Goal: Information Seeking & Learning: Learn about a topic

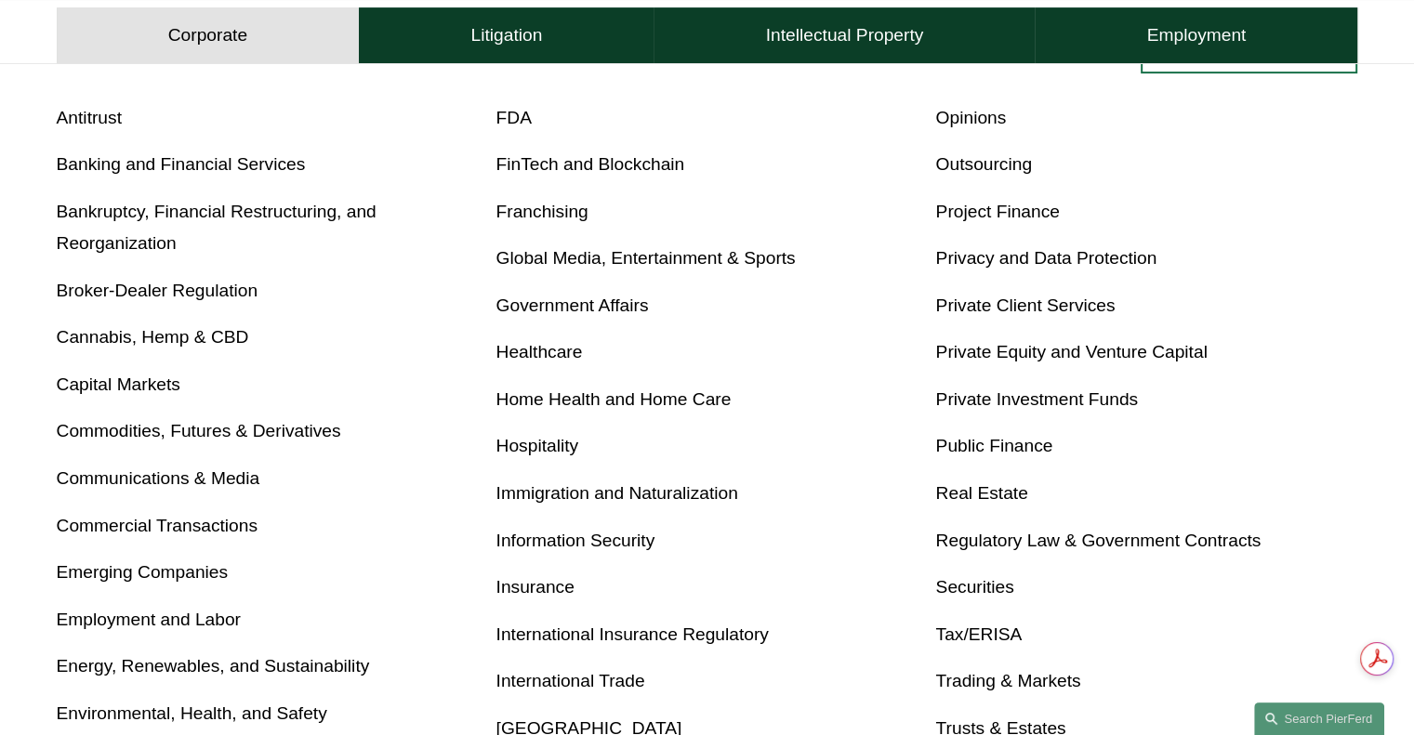
scroll to position [725, 0]
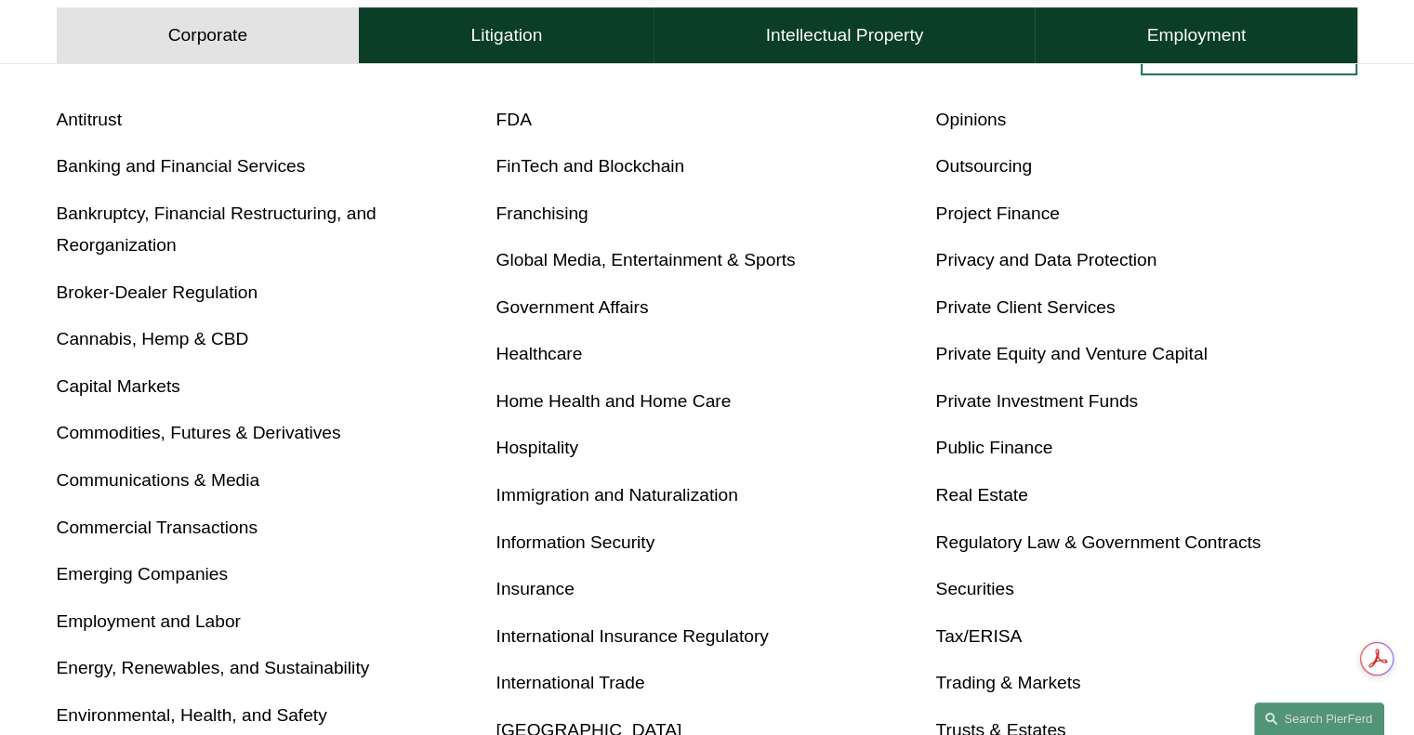
click at [572, 311] on link "Government Affairs" at bounding box center [572, 307] width 152 height 20
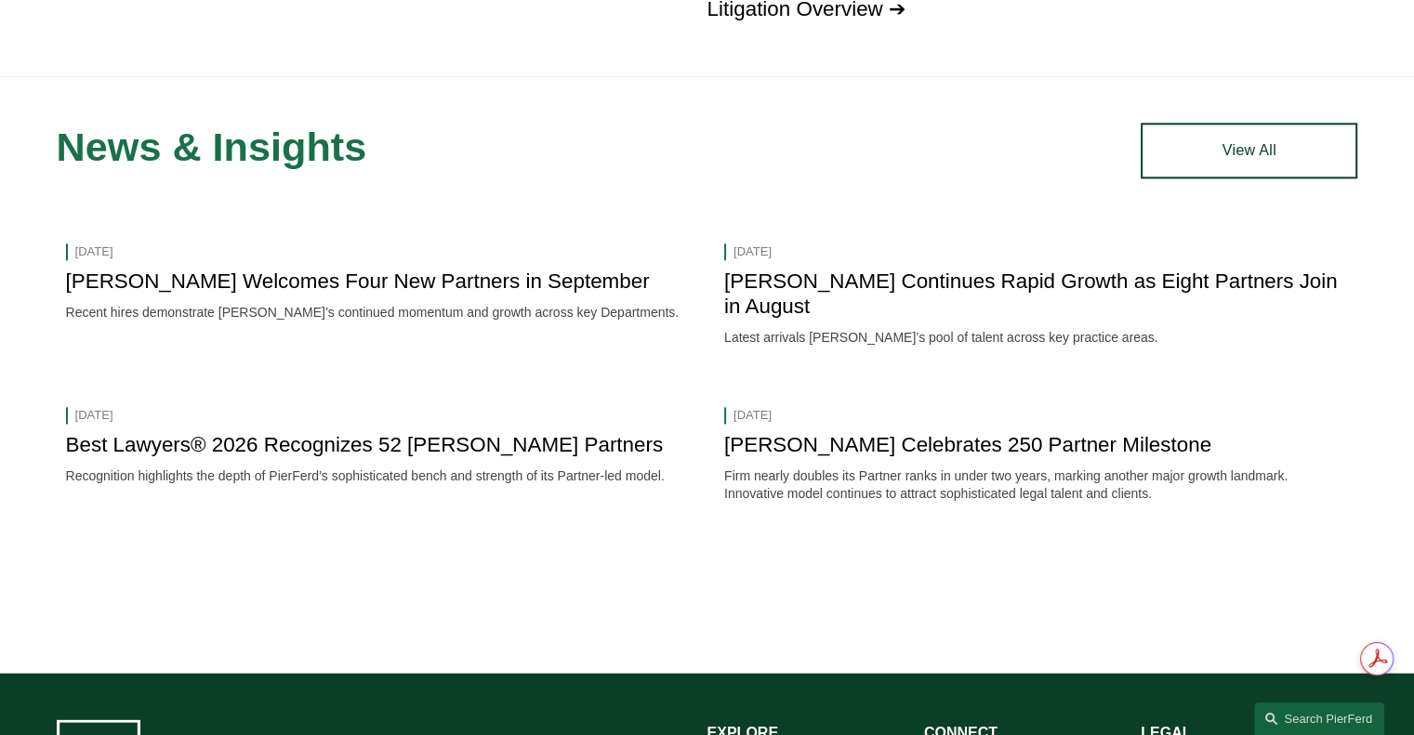
scroll to position [2350, 0]
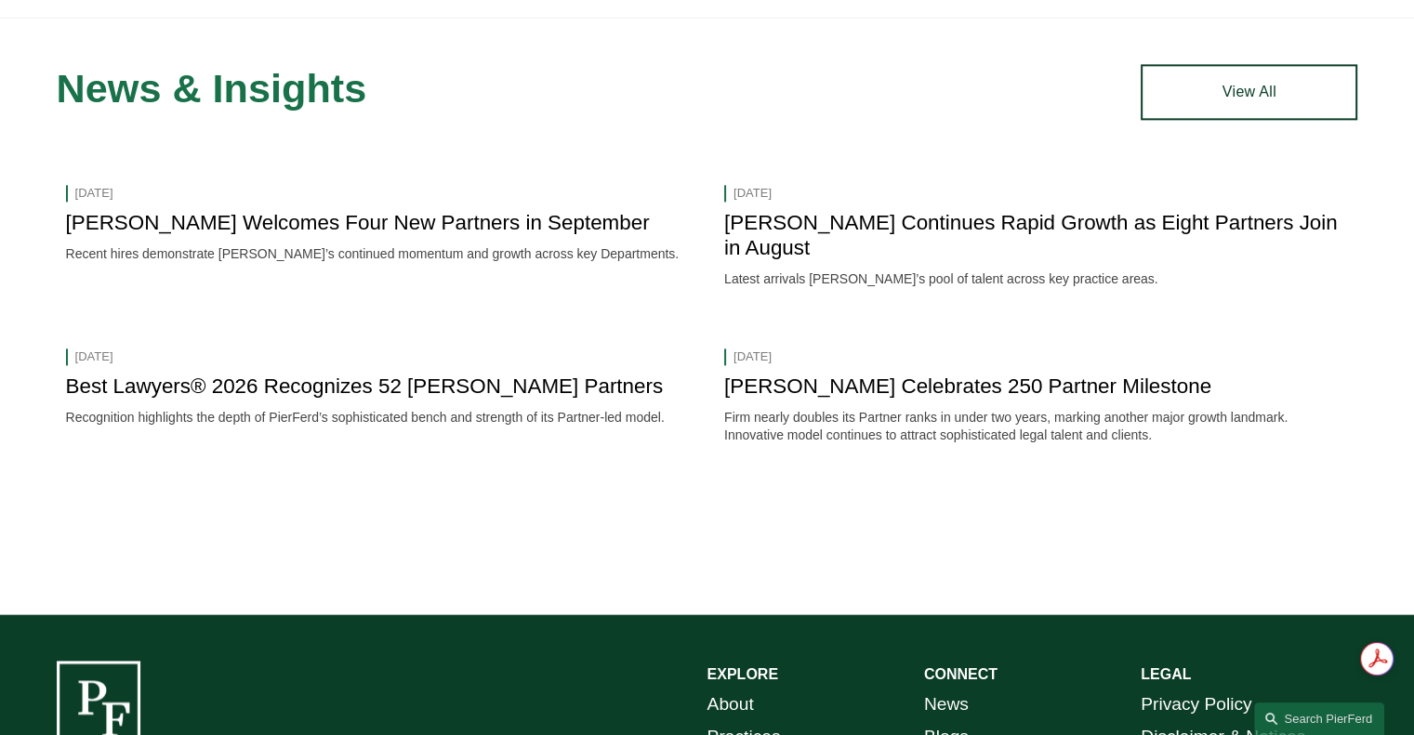
click at [1226, 105] on link "View All" at bounding box center [1248, 92] width 217 height 56
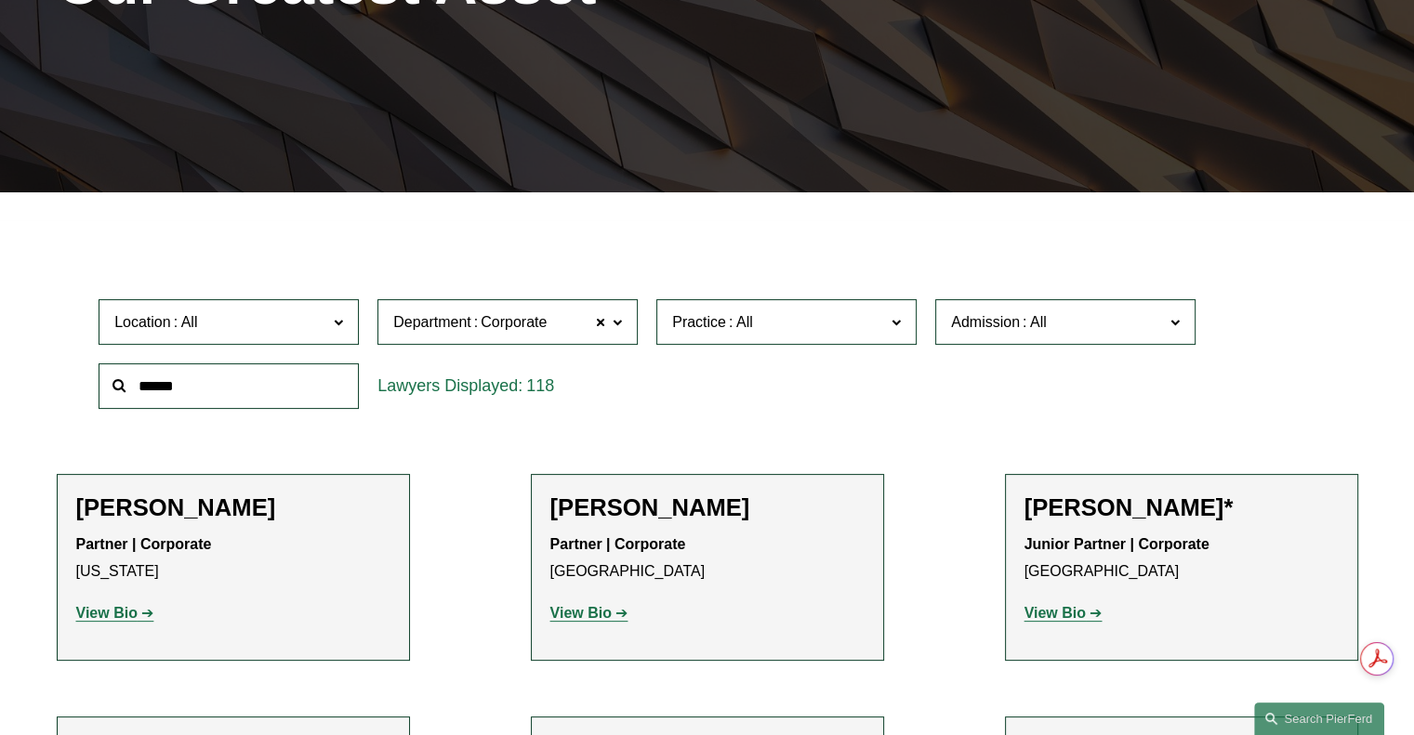
scroll to position [353, 0]
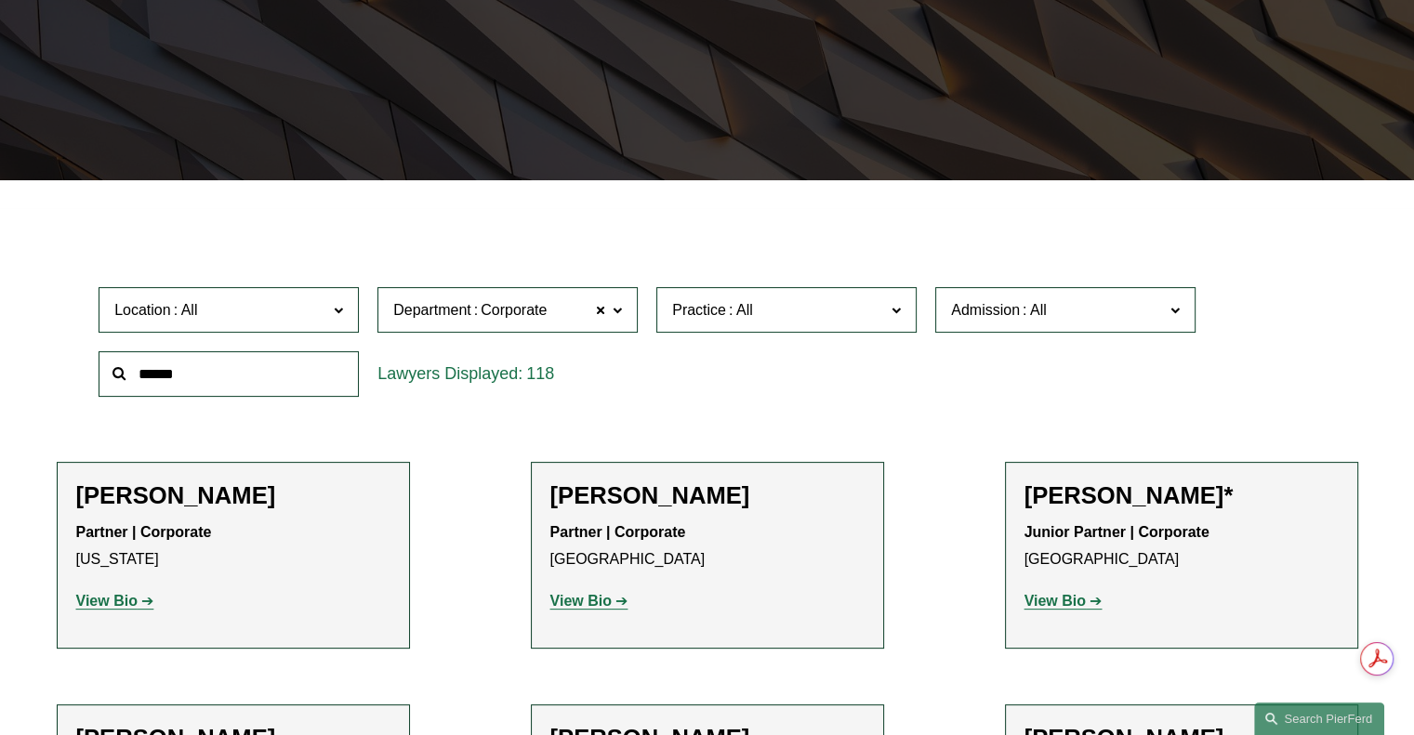
click at [311, 368] on input "text" at bounding box center [229, 374] width 260 height 46
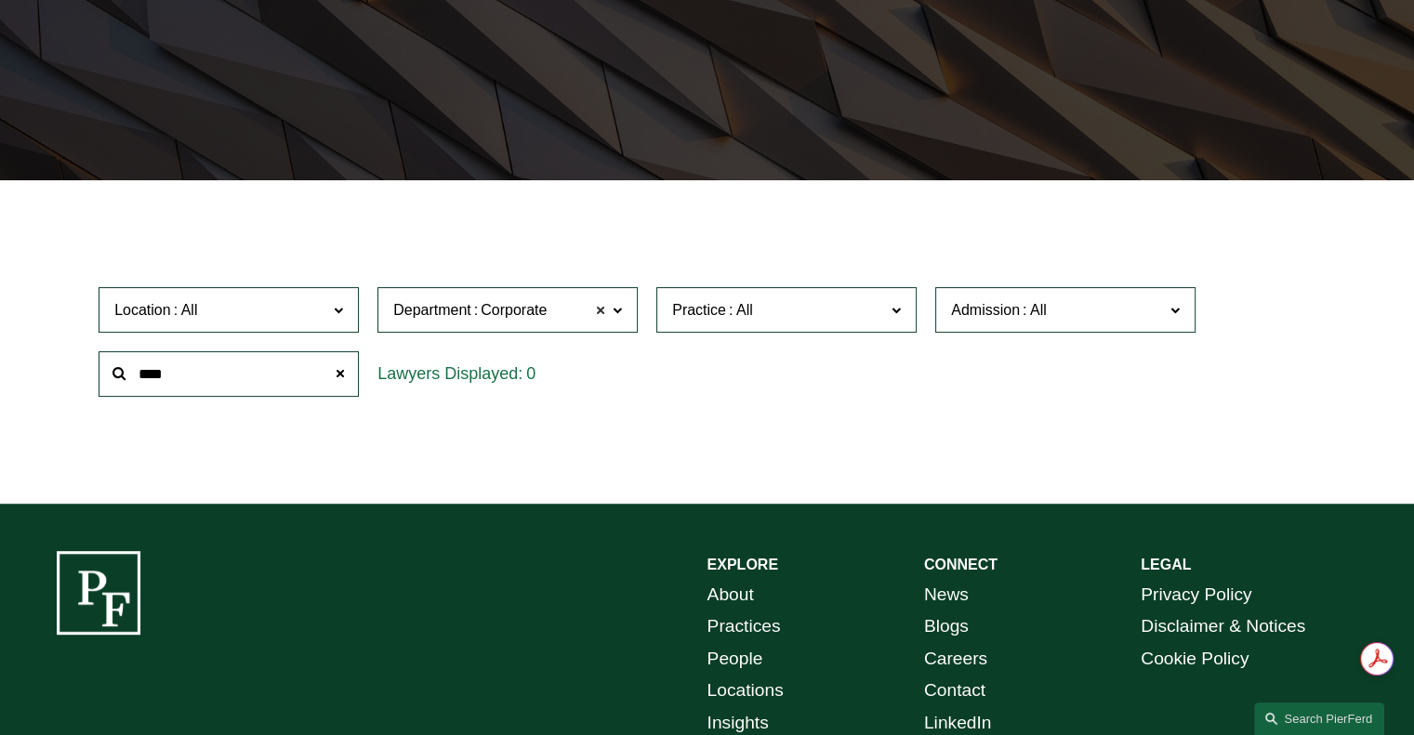
click at [604, 309] on span at bounding box center [600, 310] width 11 height 24
click at [266, 375] on input "****" at bounding box center [229, 374] width 260 height 46
click at [602, 312] on span "Department" at bounding box center [499, 309] width 213 height 25
drag, startPoint x: 239, startPoint y: 371, endPoint x: 70, endPoint y: 371, distance: 169.2
click at [70, 371] on div "Location All Atlanta Austin Bellevue Boston Charlotte Chicago Cincinnati Clevel…" at bounding box center [707, 341] width 1301 height 127
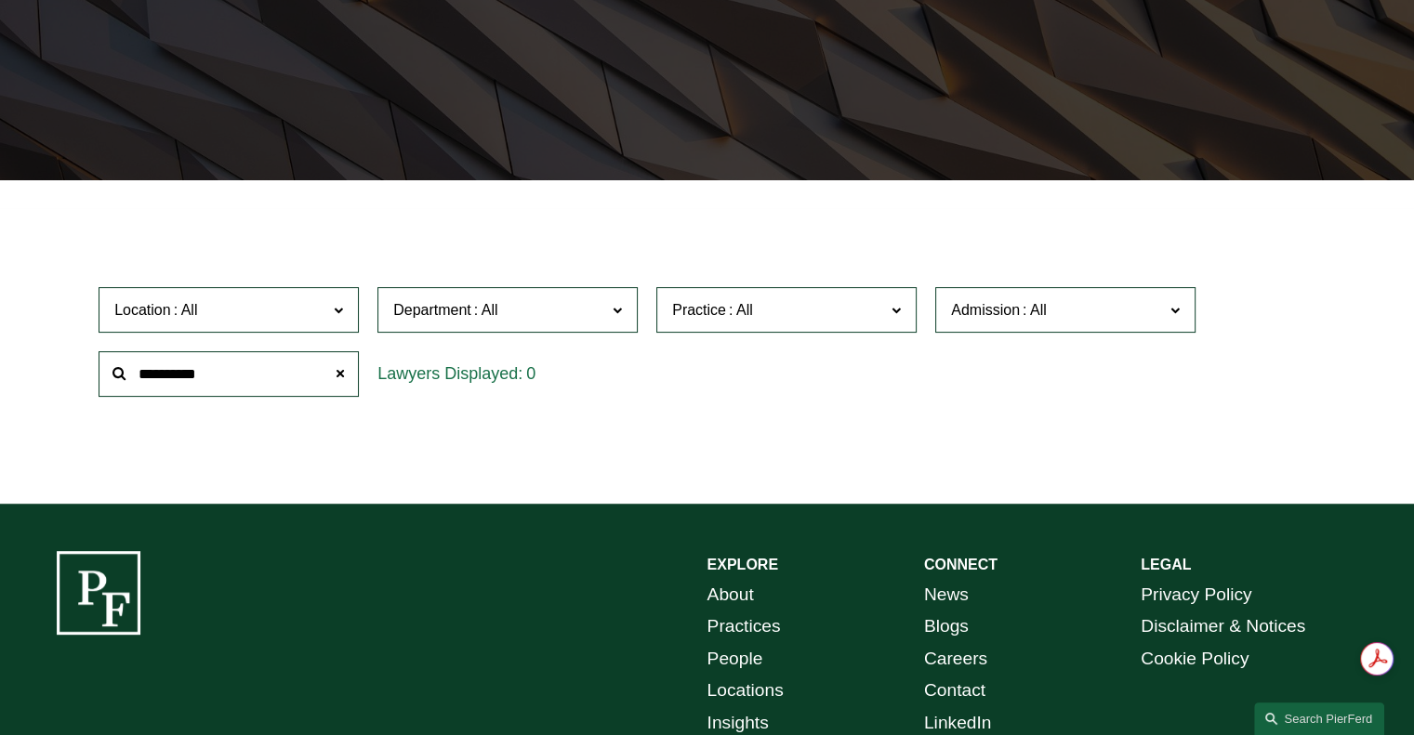
type input "**********"
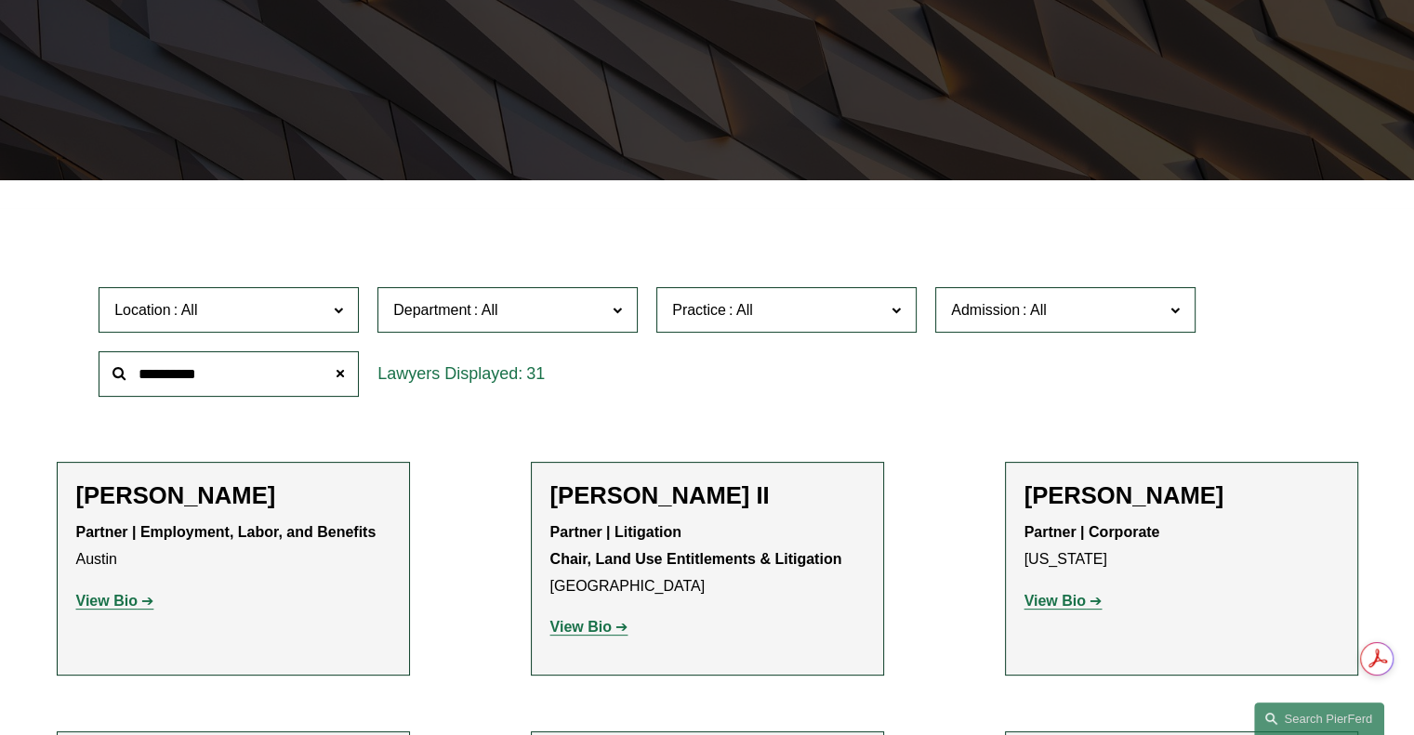
click at [645, 395] on div "31" at bounding box center [507, 374] width 279 height 64
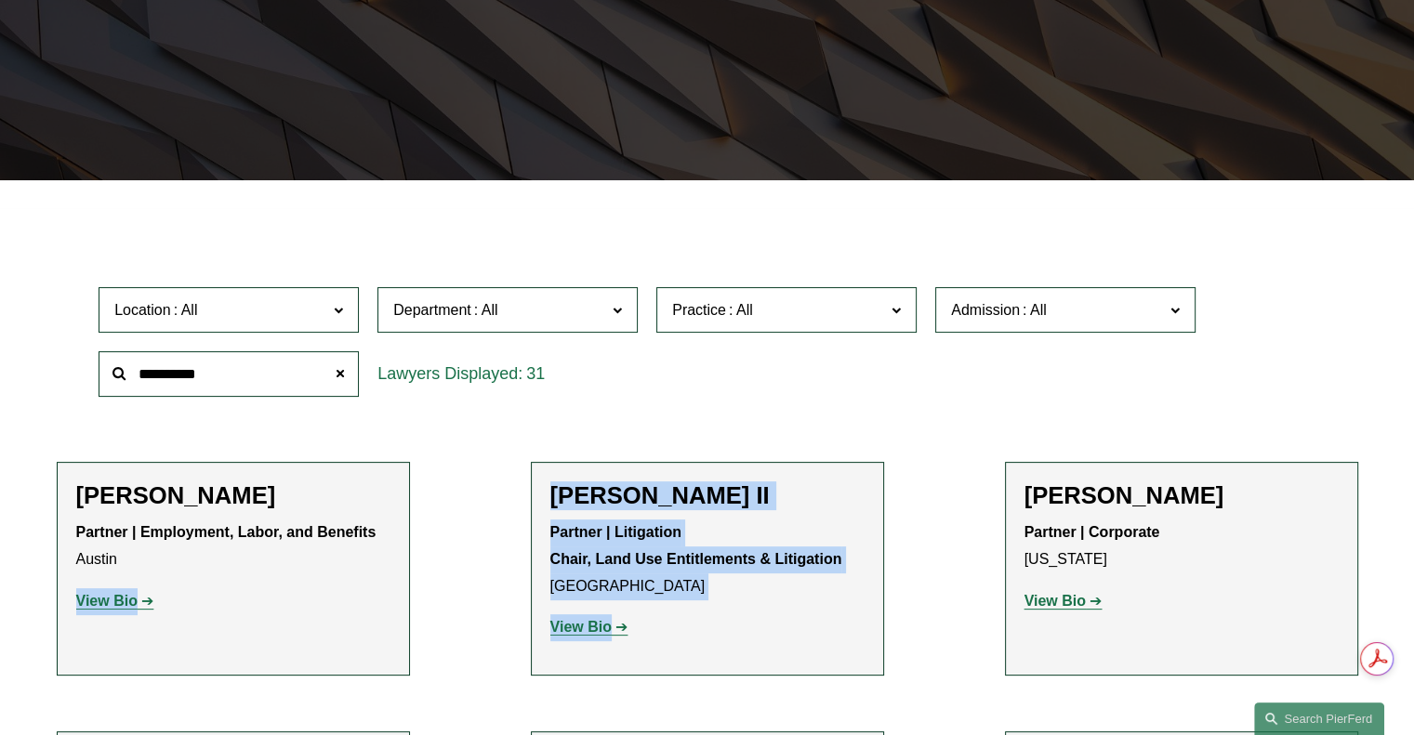
click at [392, 607] on li "Scott A. Agthe Partner | Employment, Labor, and Benefits Austin View Bio Locati…" at bounding box center [233, 569] width 353 height 214
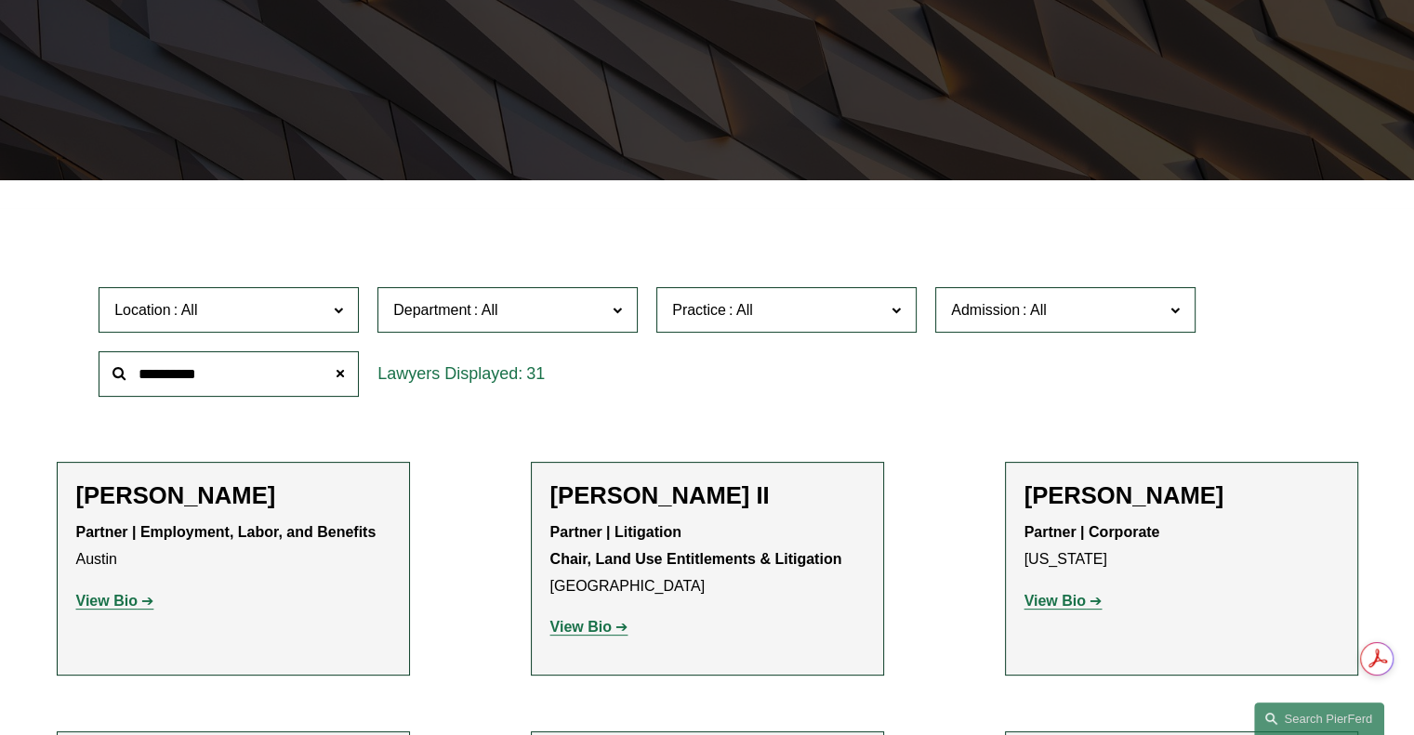
click at [392, 607] on li "Scott A. Agthe Partner | Employment, Labor, and Benefits Austin View Bio Locati…" at bounding box center [233, 569] width 353 height 214
click at [894, 308] on span at bounding box center [895, 309] width 9 height 24
click at [1013, 308] on span "Admission" at bounding box center [985, 310] width 69 height 16
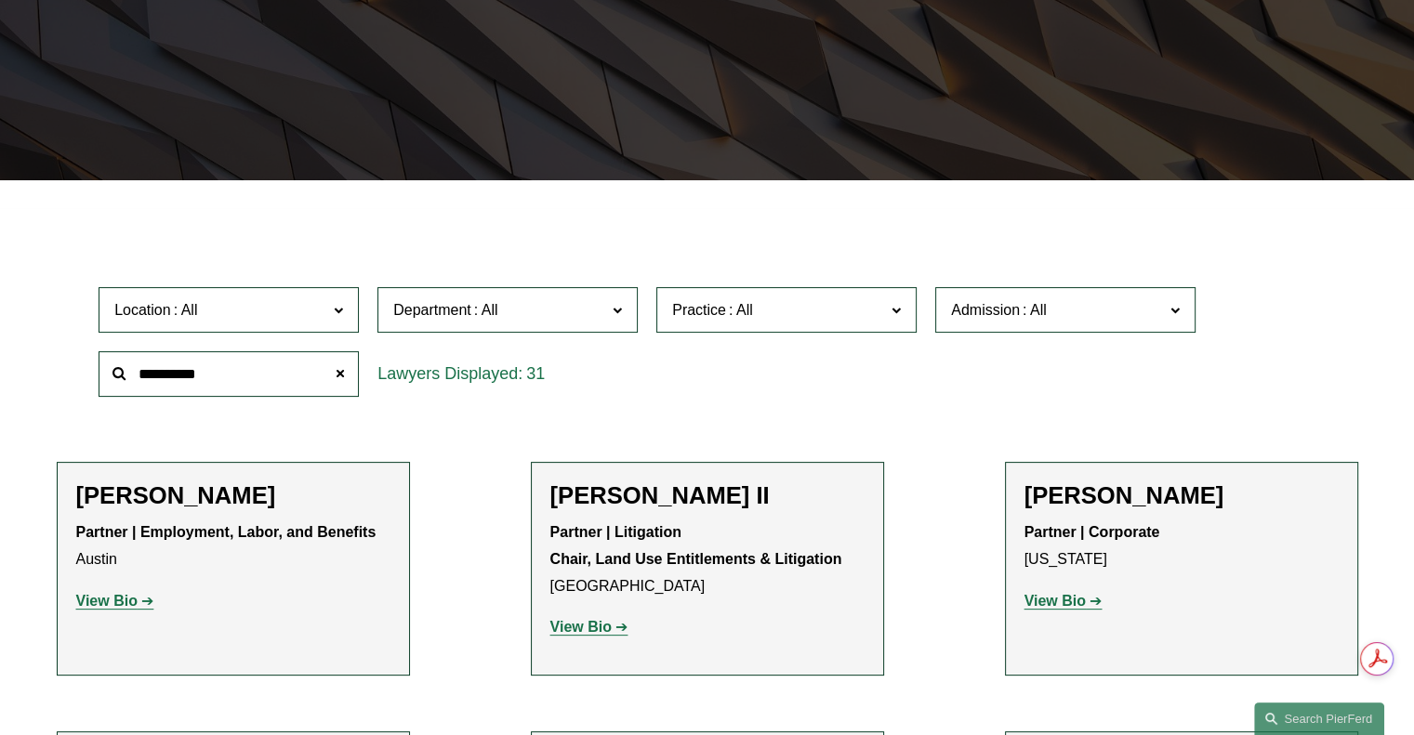
click at [0, 0] on link "Texas" at bounding box center [0, 0] width 0 height 0
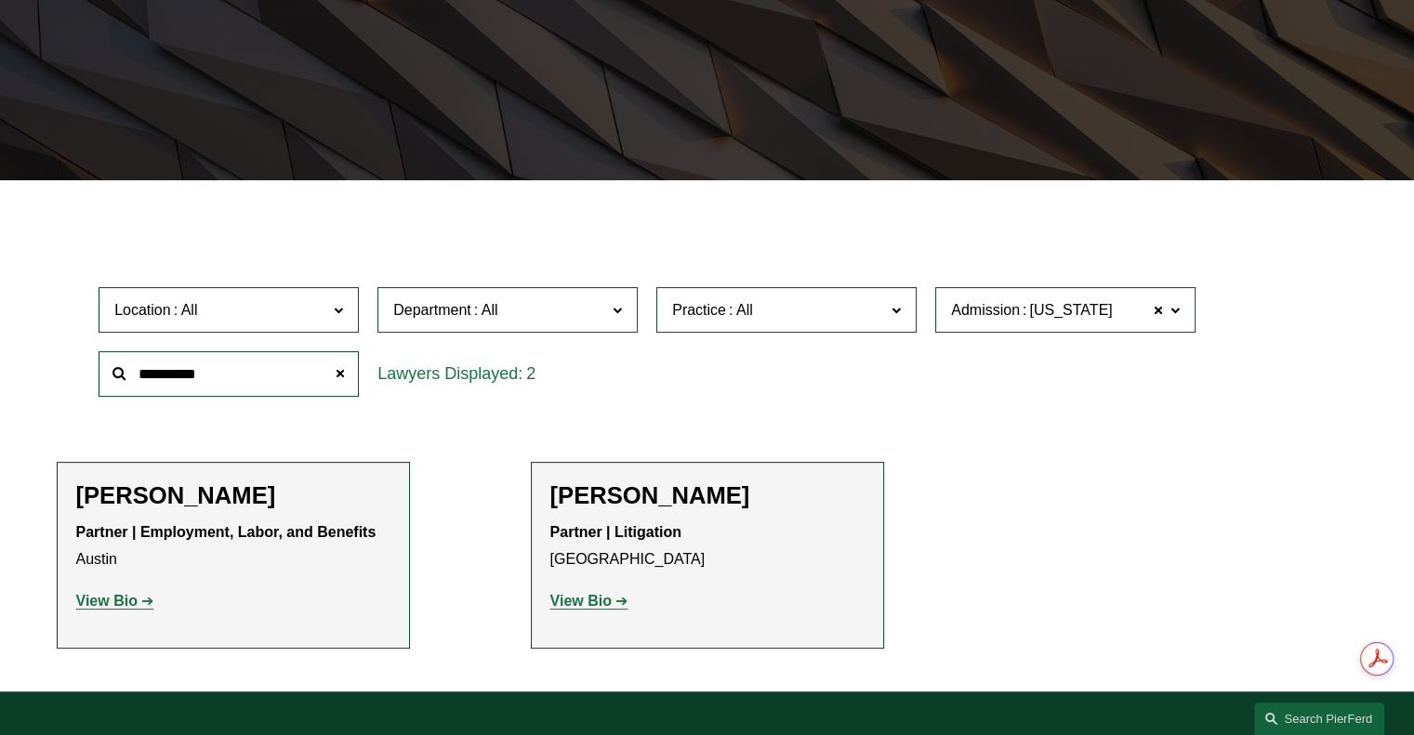
click at [577, 602] on strong "View Bio" at bounding box center [580, 601] width 61 height 16
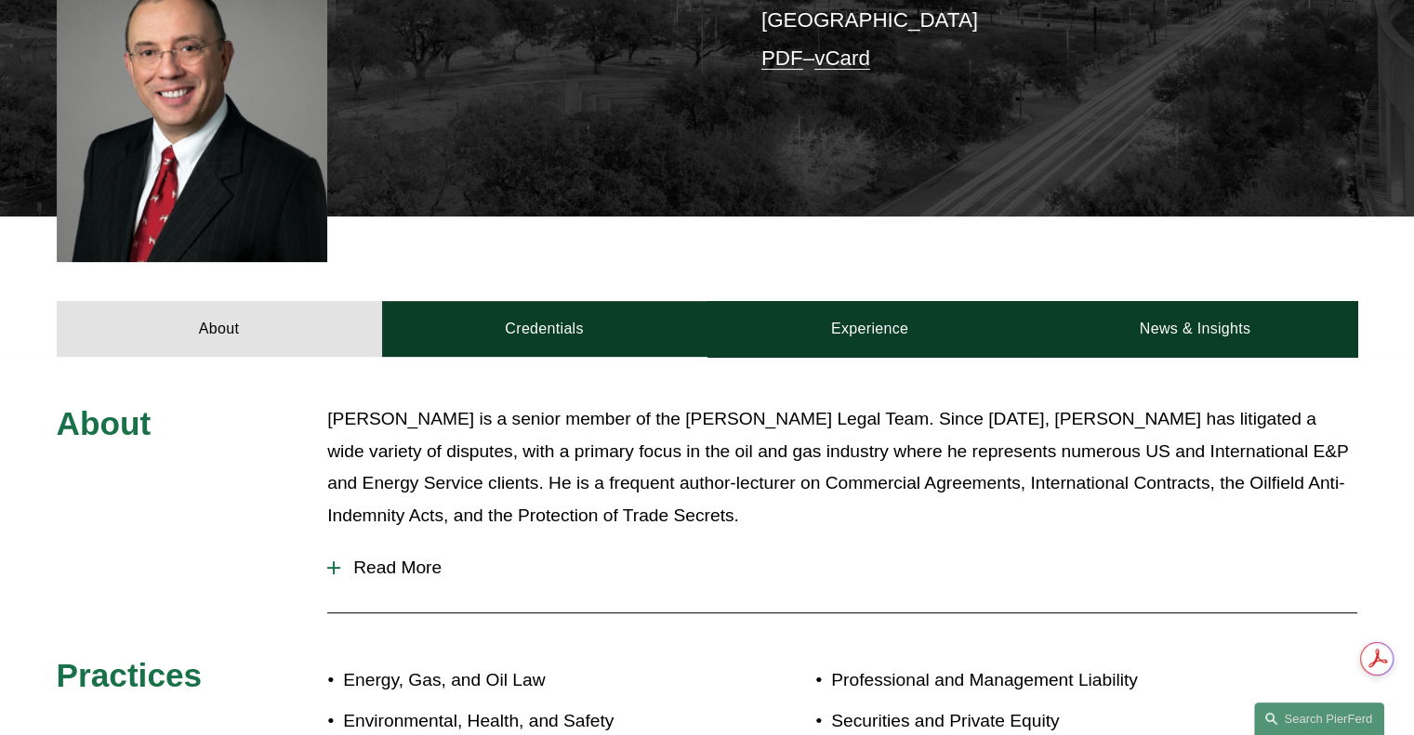
scroll to position [561, 0]
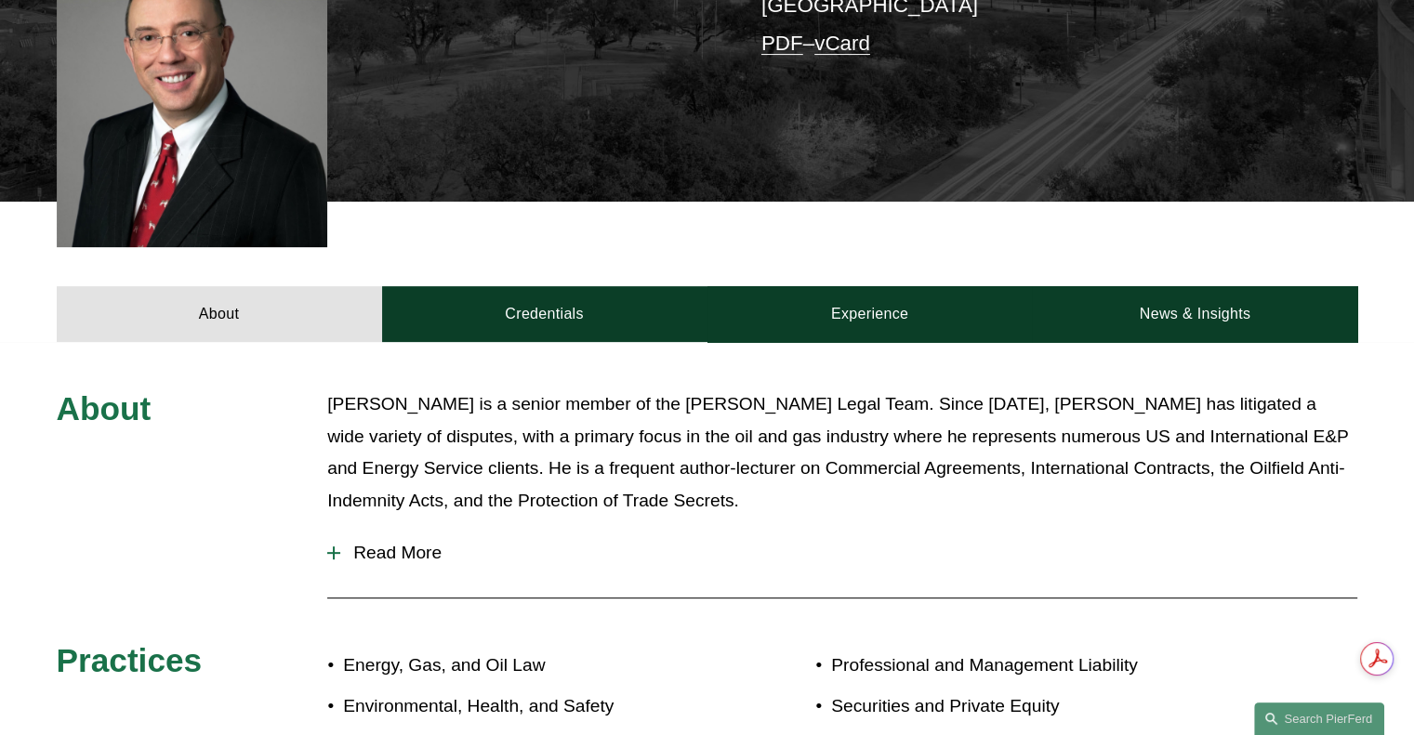
click at [433, 543] on span "Read More" at bounding box center [848, 553] width 1017 height 20
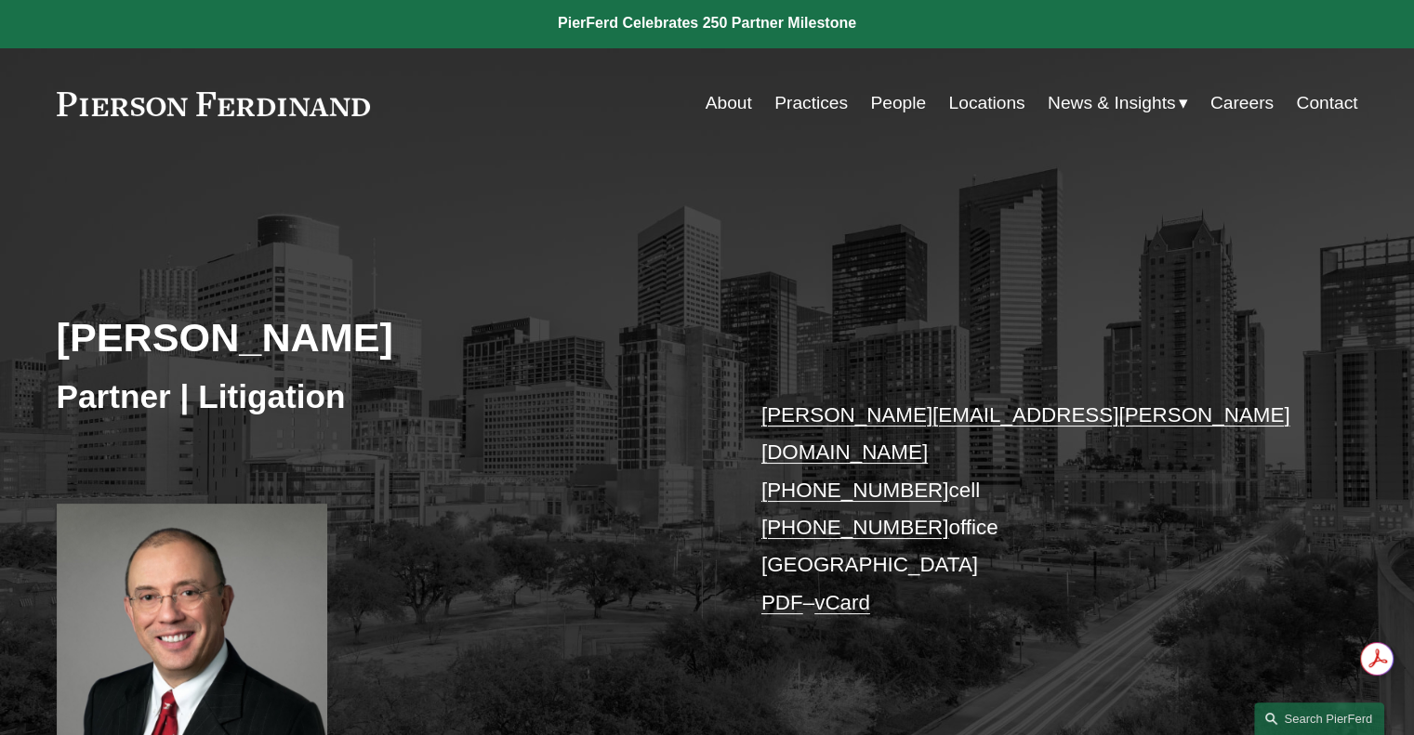
scroll to position [0, 0]
